Goal: Transaction & Acquisition: Purchase product/service

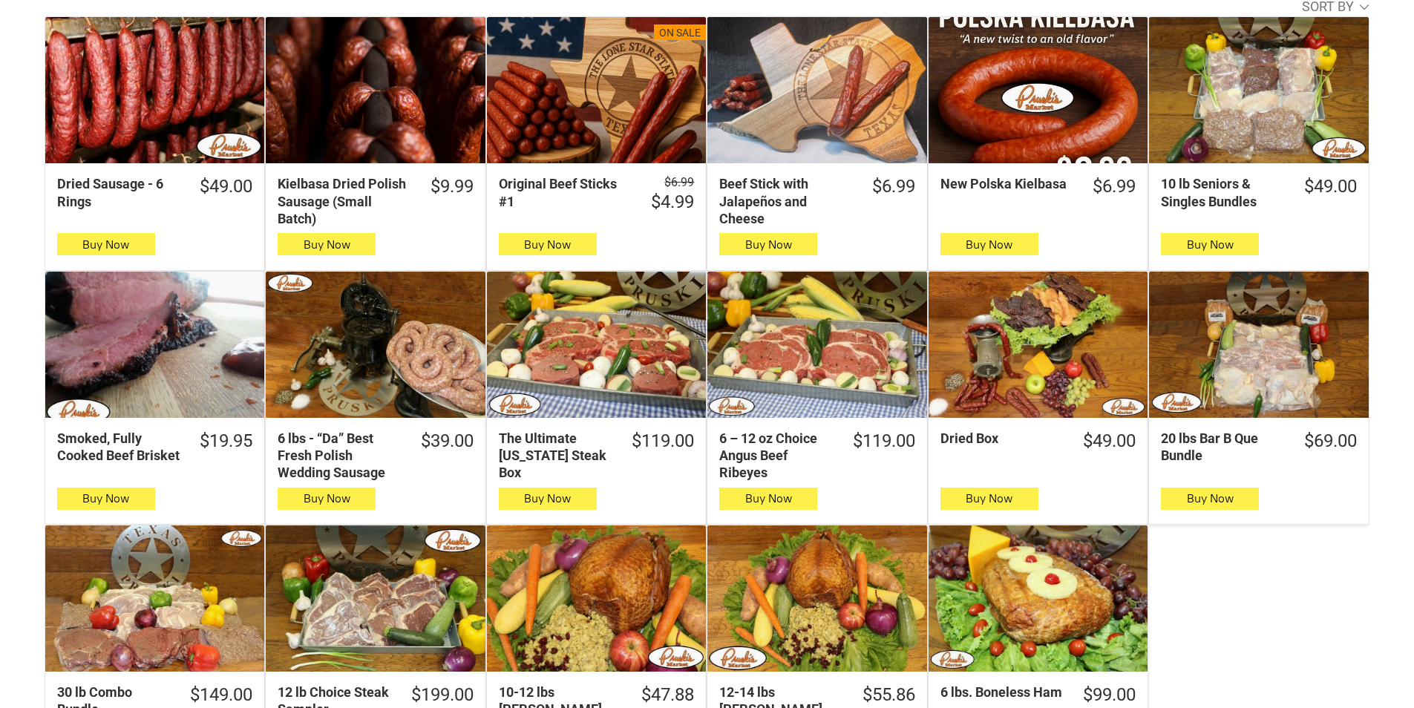
scroll to position [520, 0]
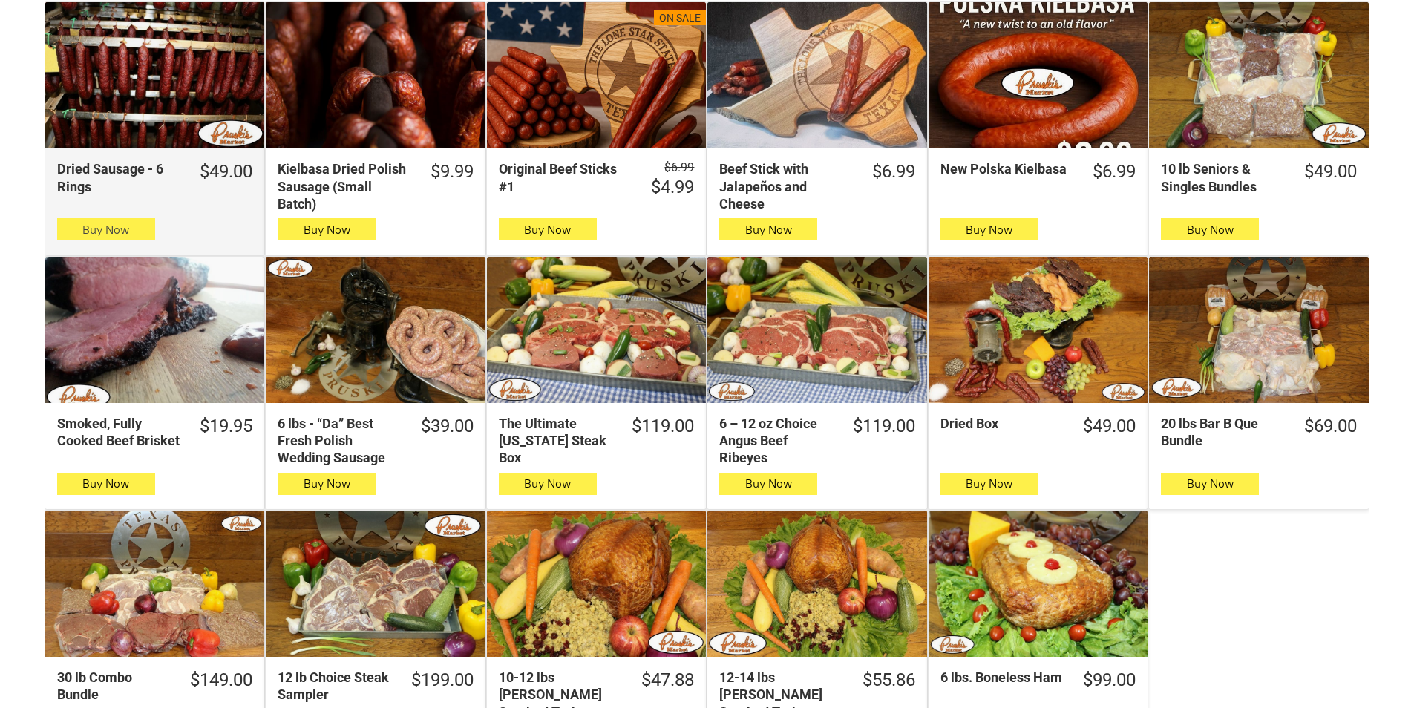
click at [98, 230] on icon "button" at bounding box center [106, 229] width 16 height 18
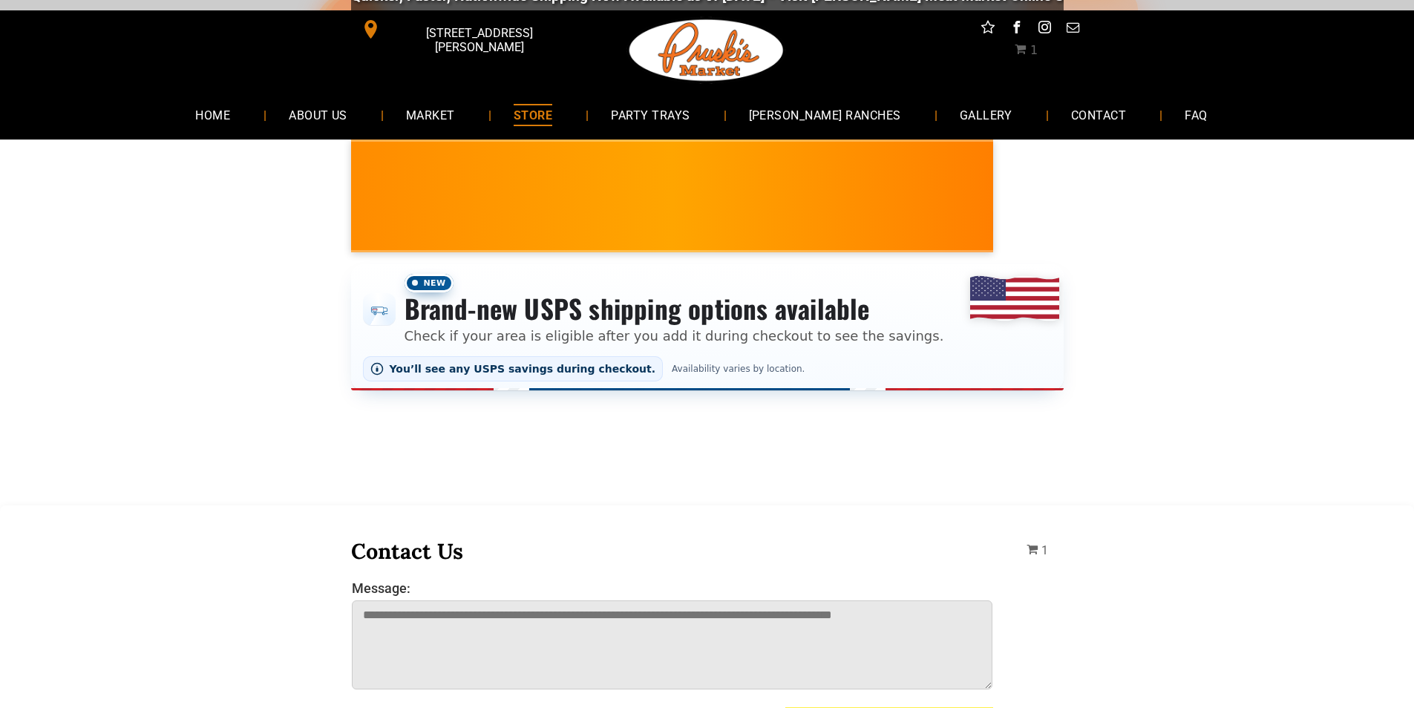
scroll to position [0, 0]
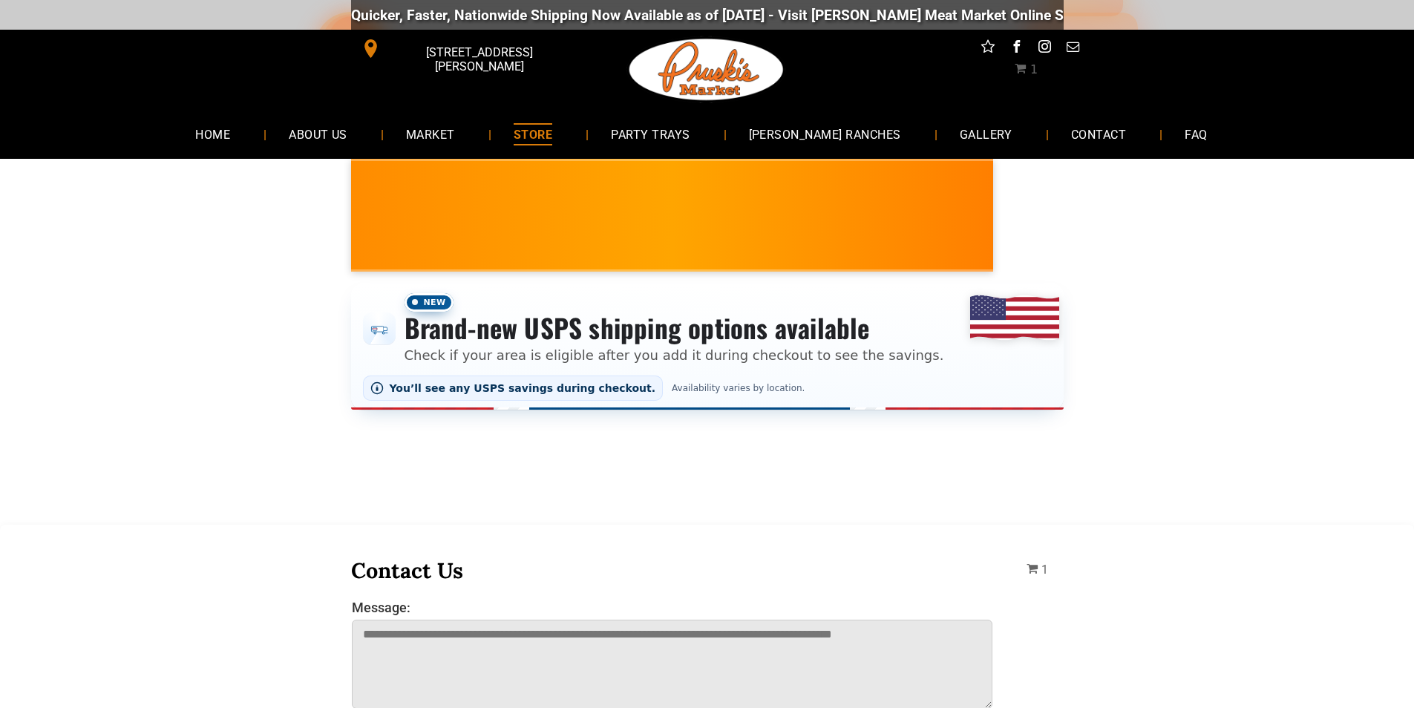
click at [878, 17] on div "Quicker, Faster, Nationwide Shipping Now Available as of 8-19-2025 - Visit Prus…" at bounding box center [707, 15] width 713 height 45
click at [575, 150] on link "STORE" at bounding box center [532, 133] width 83 height 39
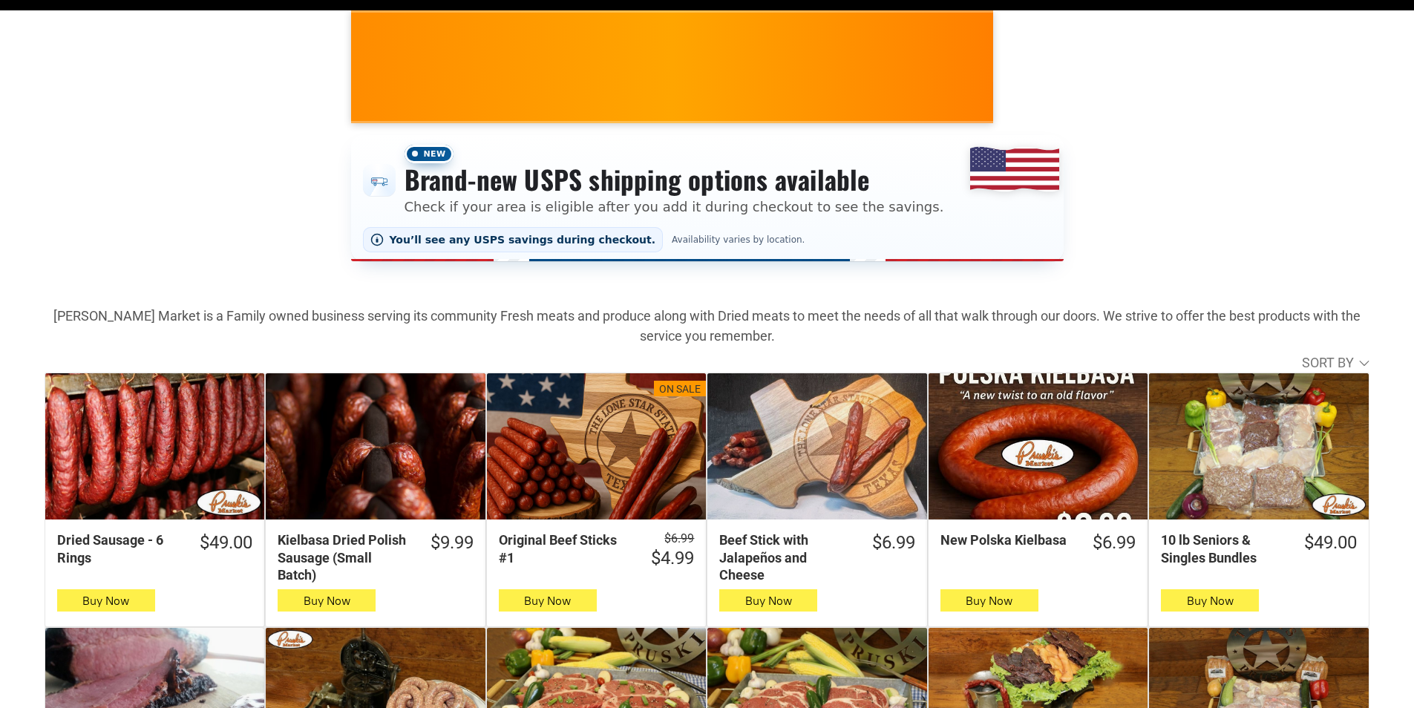
scroll to position [297, 0]
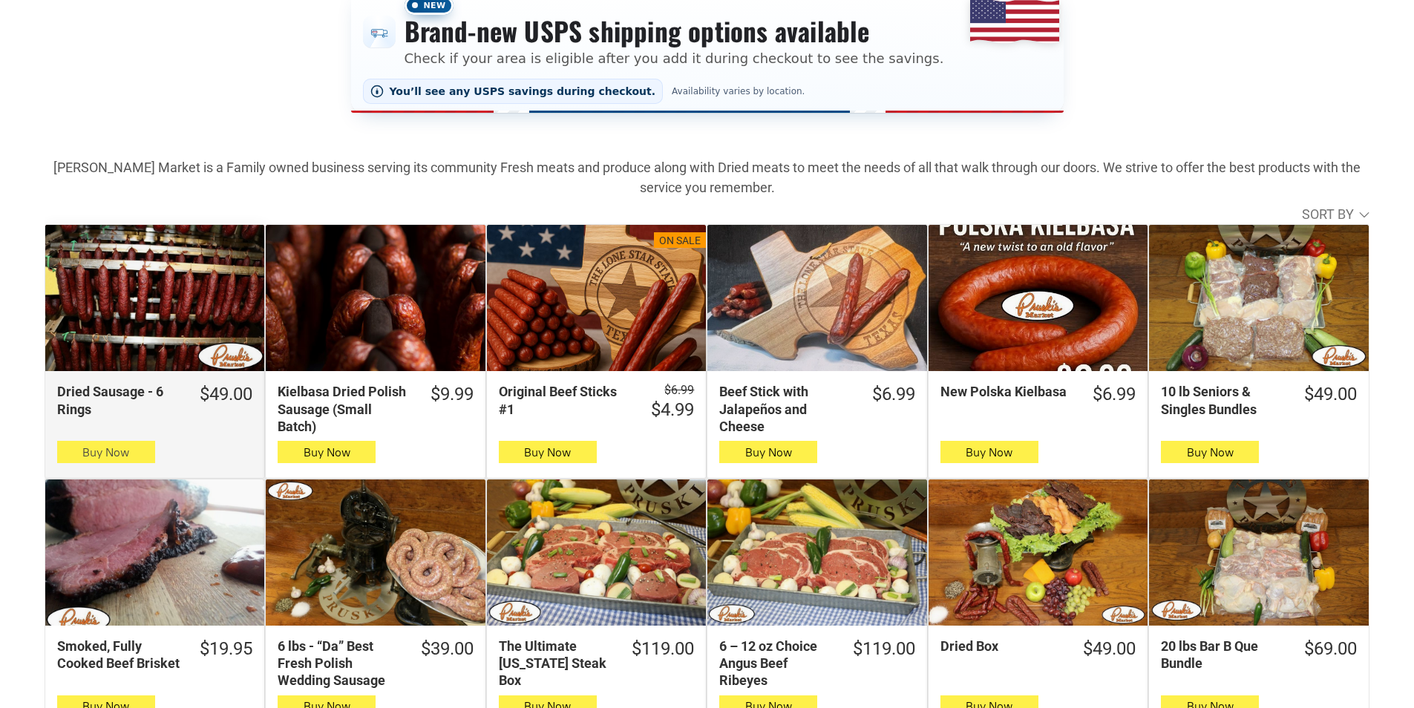
click at [142, 450] on button "Buy Now" at bounding box center [106, 452] width 98 height 22
click at [74, 460] on button "Buy Now" at bounding box center [106, 452] width 98 height 22
click at [137, 448] on button "Buy Now" at bounding box center [106, 452] width 98 height 22
